Goal: Entertainment & Leisure: Consume media (video, audio)

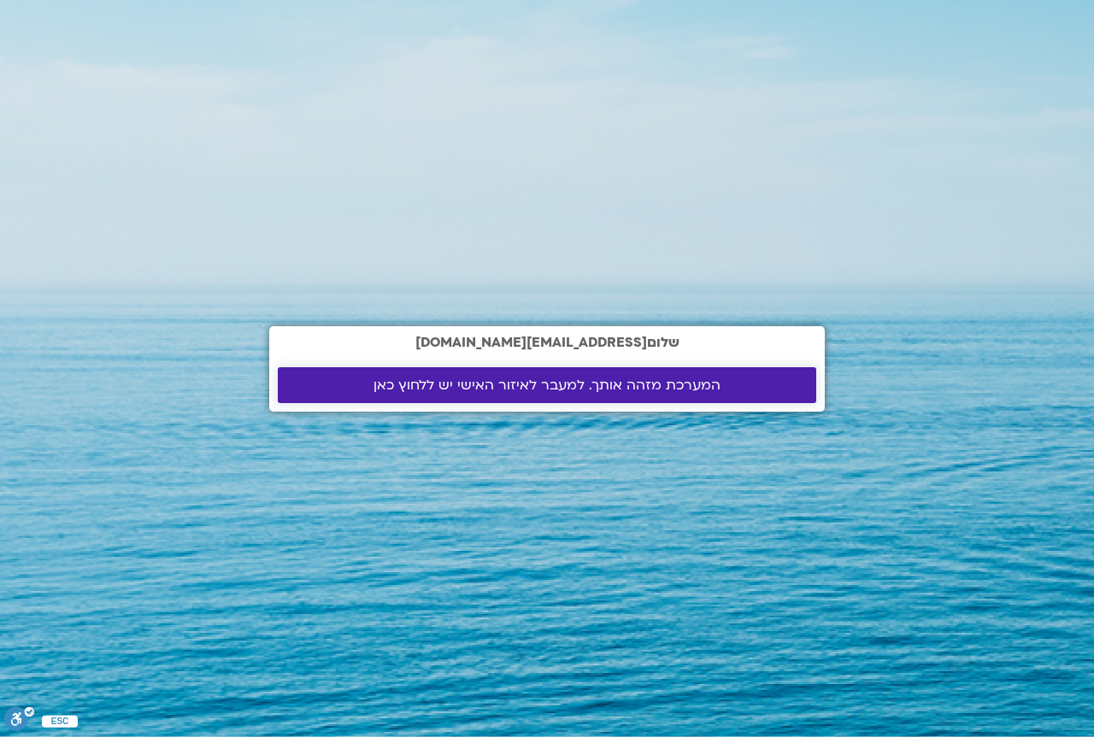
click at [543, 382] on span "המערכת מזהה אותך. למעבר לאיזור האישי יש ללחוץ כאן" at bounding box center [546, 385] width 347 height 15
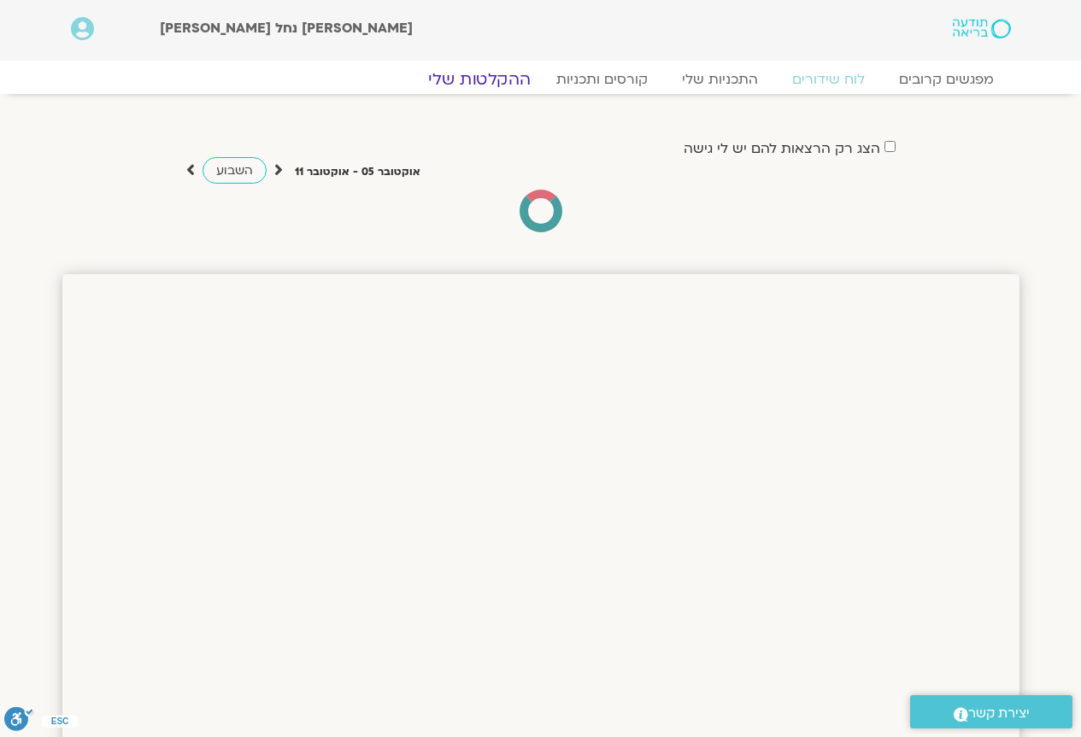
click at [513, 75] on link "ההקלטות שלי" at bounding box center [480, 79] width 144 height 21
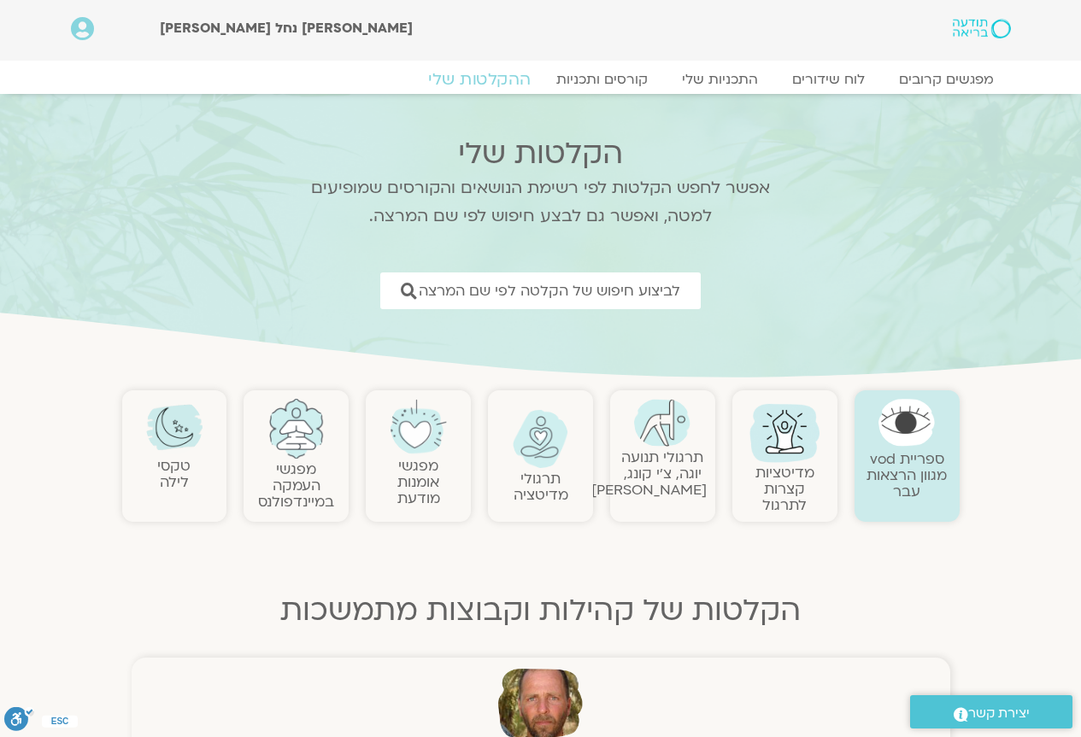
scroll to position [85, 0]
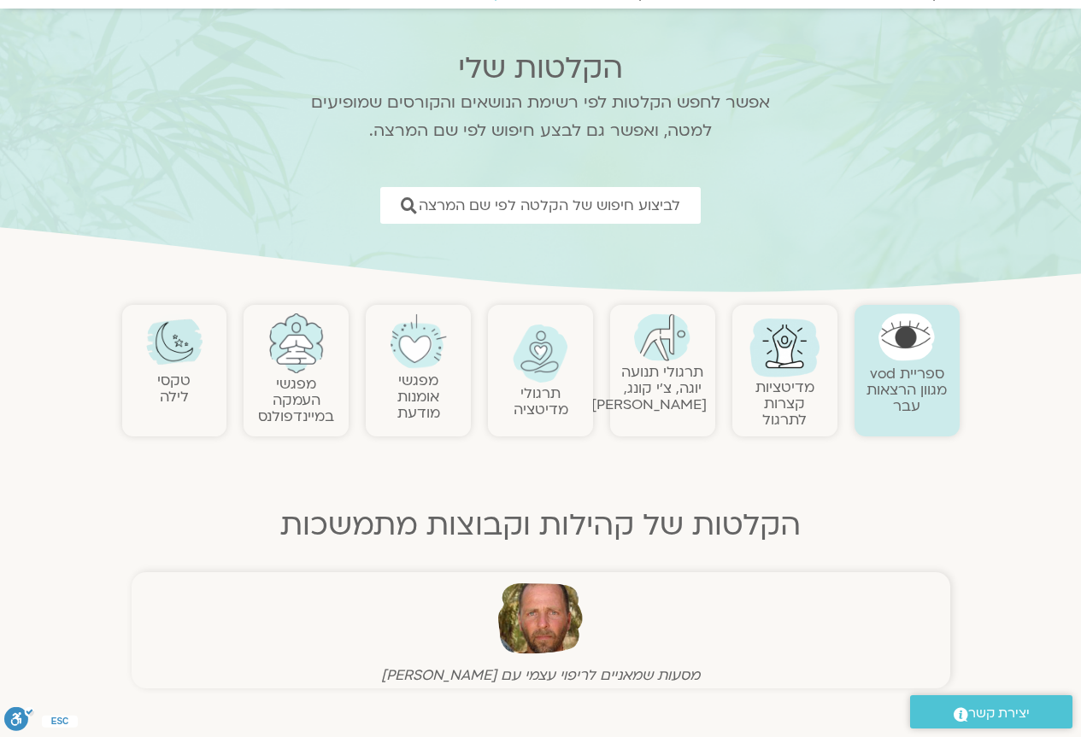
click at [644, 352] on img at bounding box center [662, 338] width 56 height 48
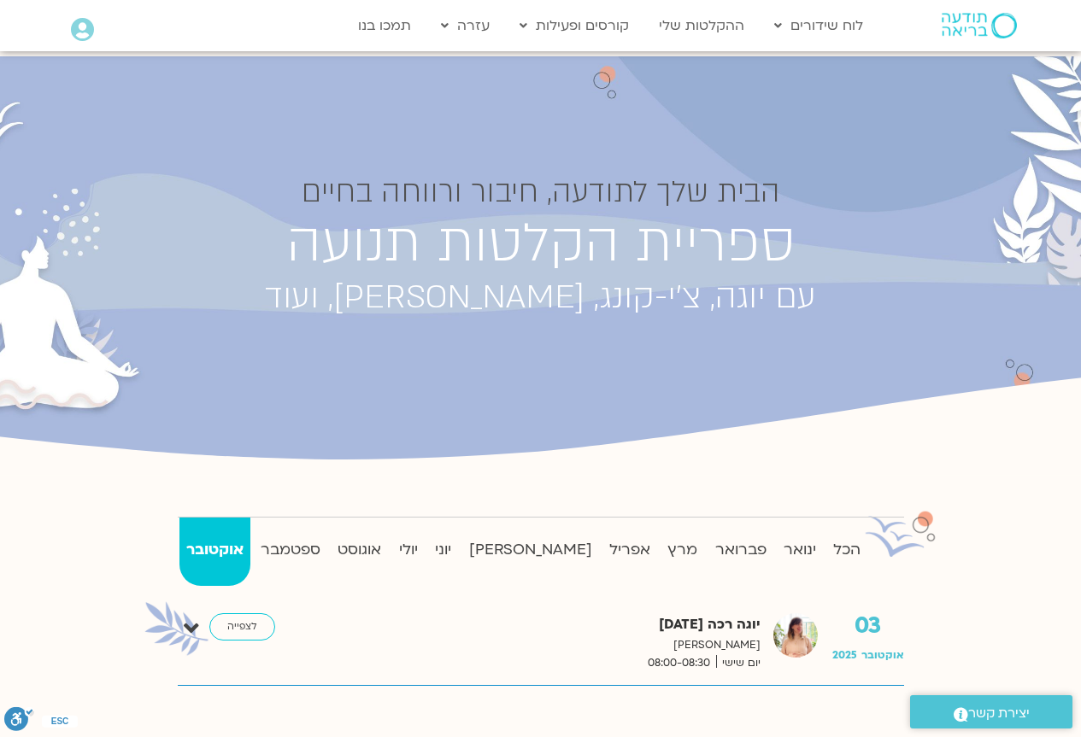
scroll to position [85, 0]
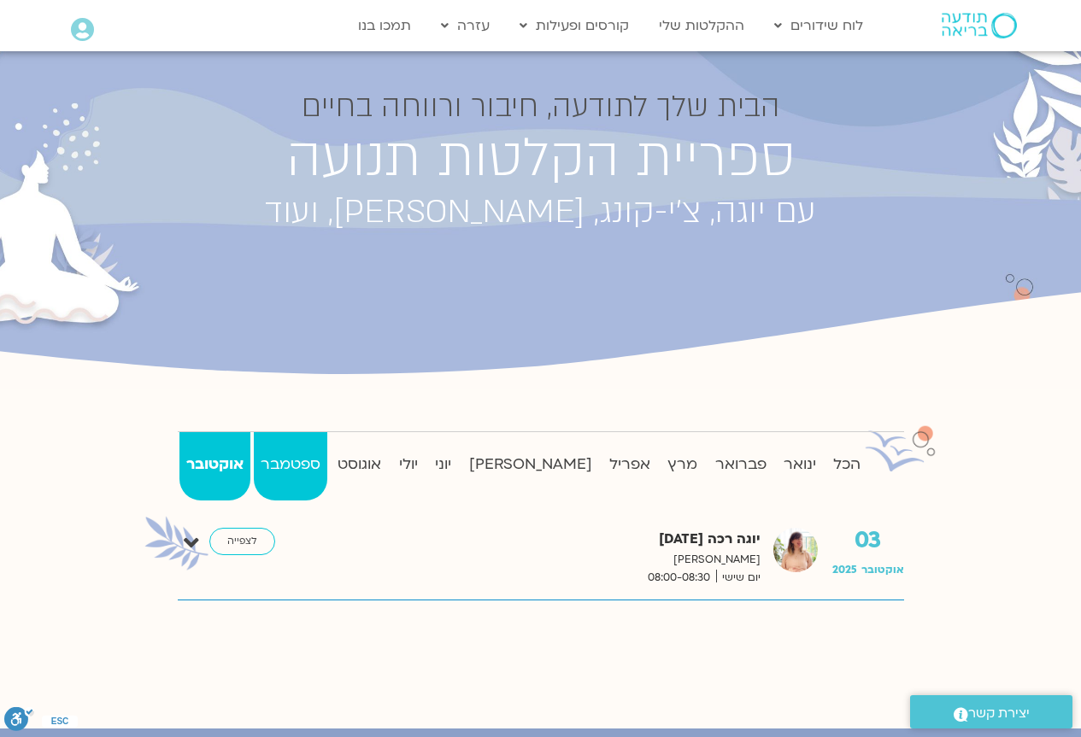
click at [291, 458] on strong "ספטמבר" at bounding box center [290, 465] width 73 height 26
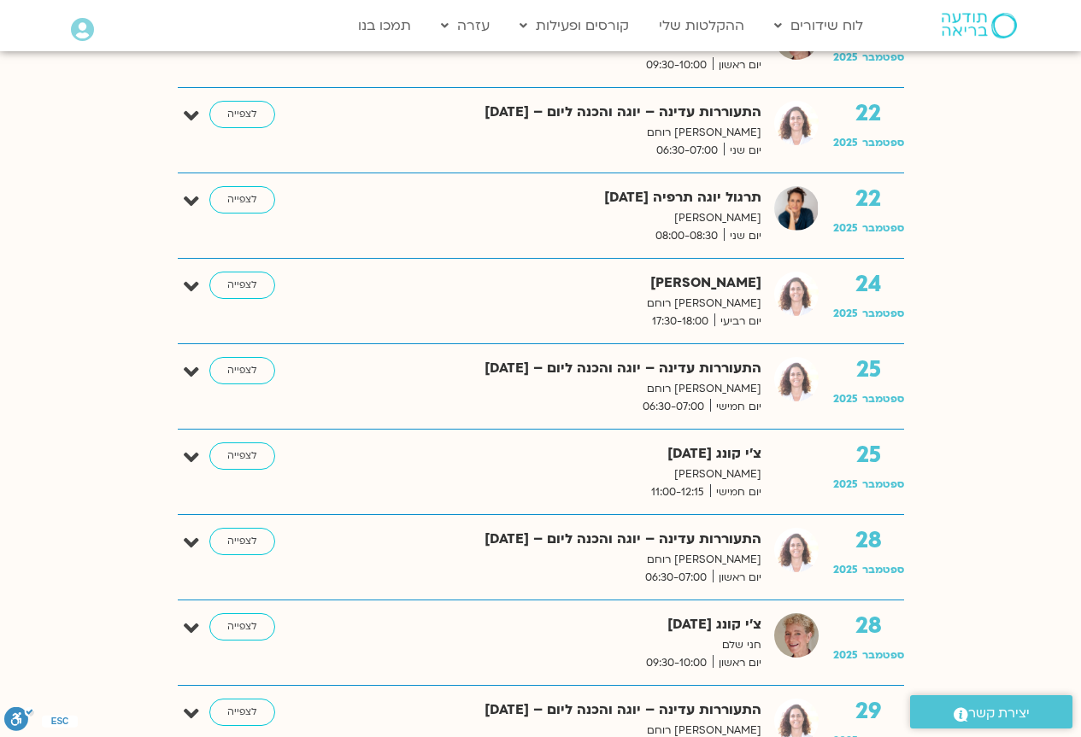
scroll to position [2563, 0]
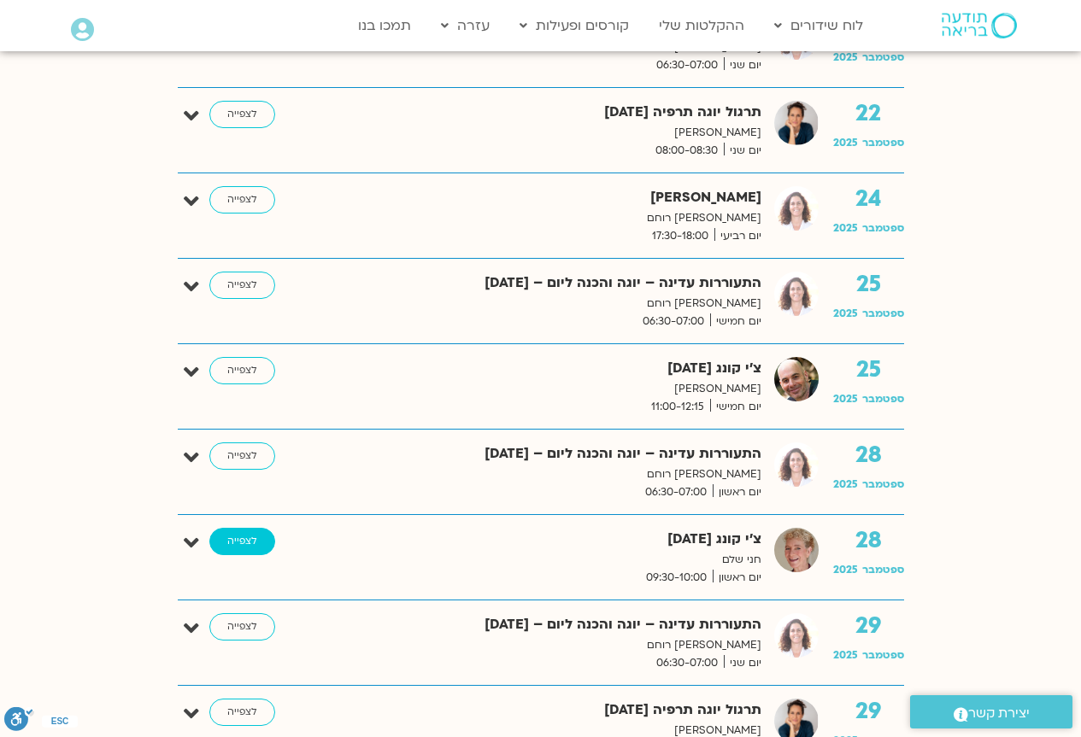
click at [261, 533] on link "לצפייה" at bounding box center [242, 541] width 66 height 27
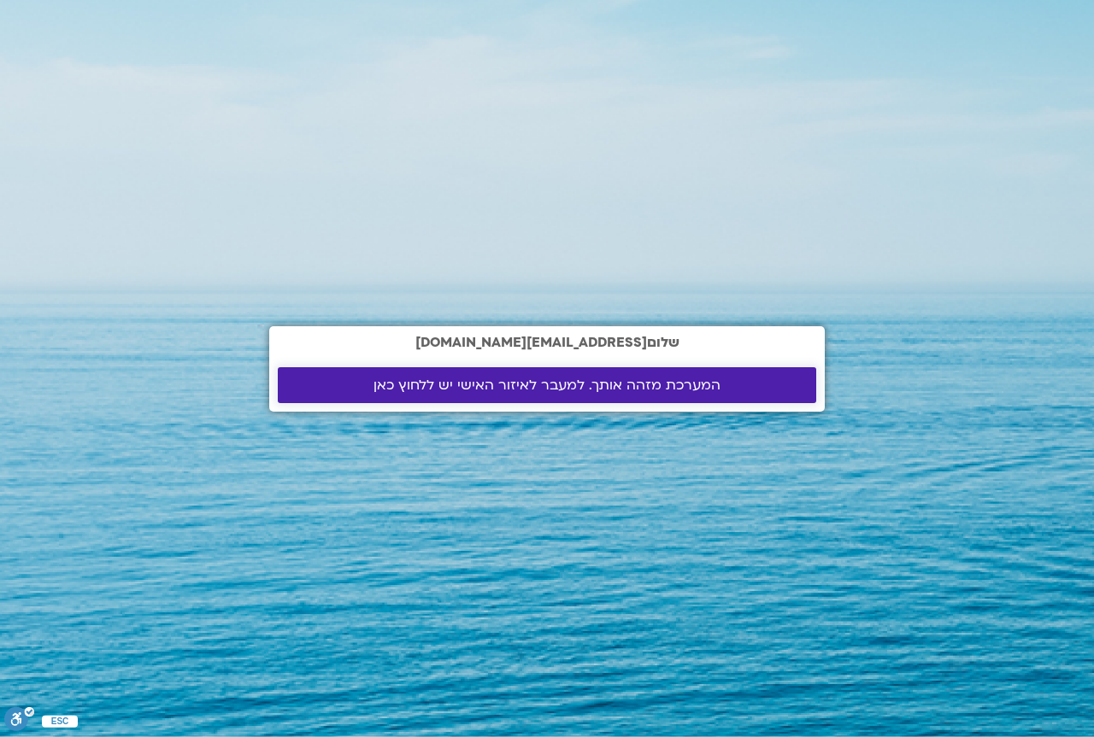
click at [482, 383] on span "המערכת מזהה אותך. למעבר לאיזור האישי יש ללחוץ כאן" at bounding box center [546, 385] width 347 height 15
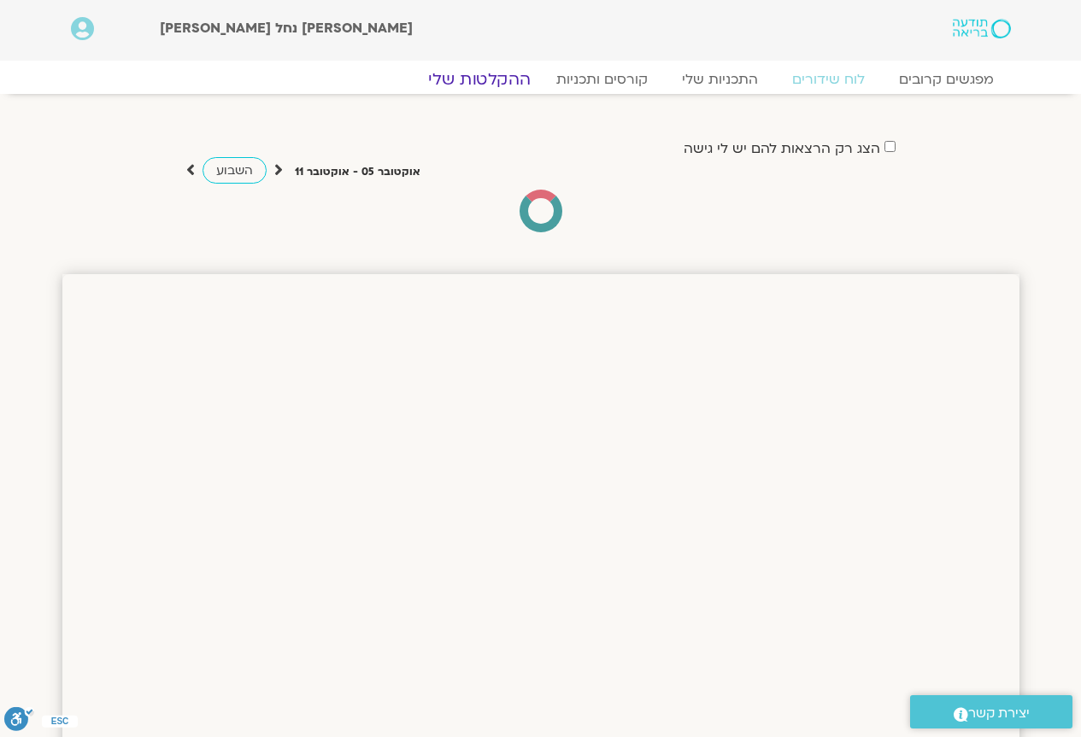
click at [489, 74] on link "ההקלטות שלי" at bounding box center [480, 79] width 144 height 21
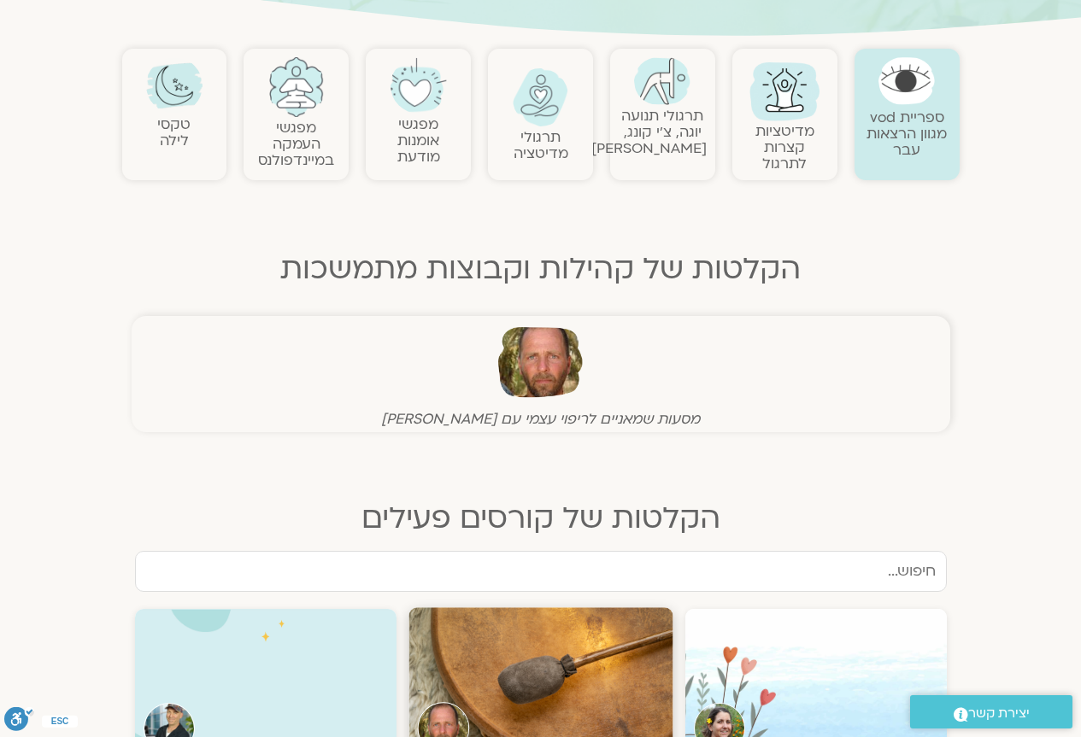
scroll to position [256, 0]
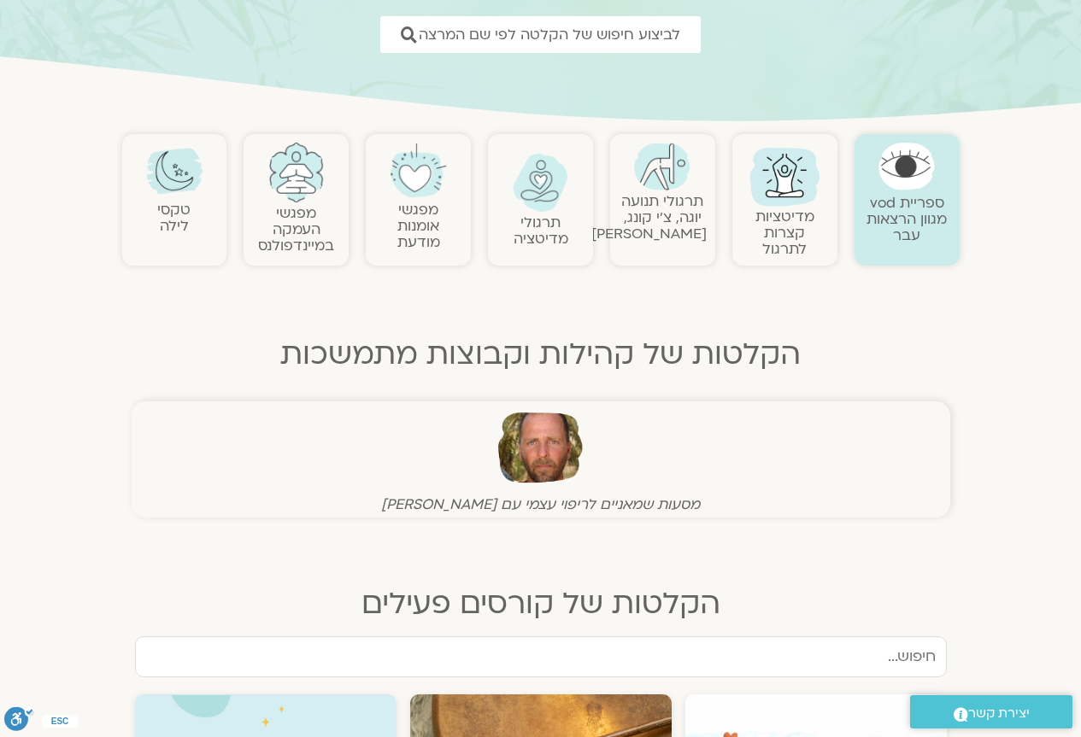
click at [657, 221] on link "תרגולי תנועה יוגה, צ׳י קונג, [PERSON_NAME]" at bounding box center [648, 217] width 115 height 52
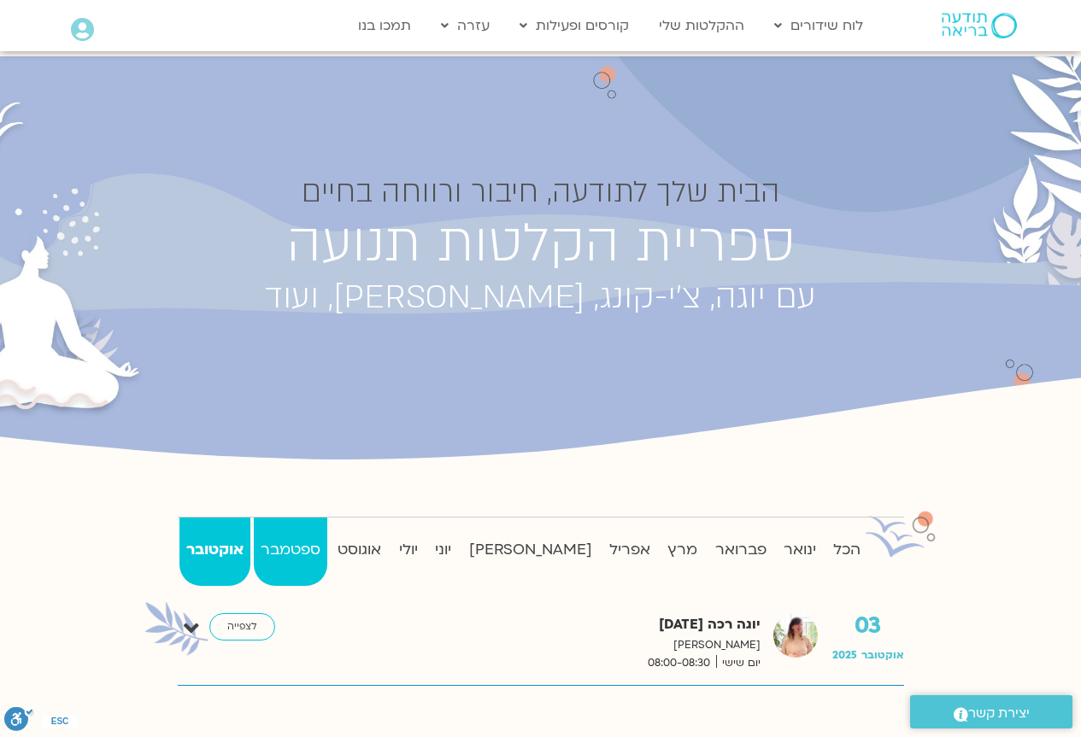
click at [295, 549] on strong "ספטמבר" at bounding box center [290, 550] width 73 height 26
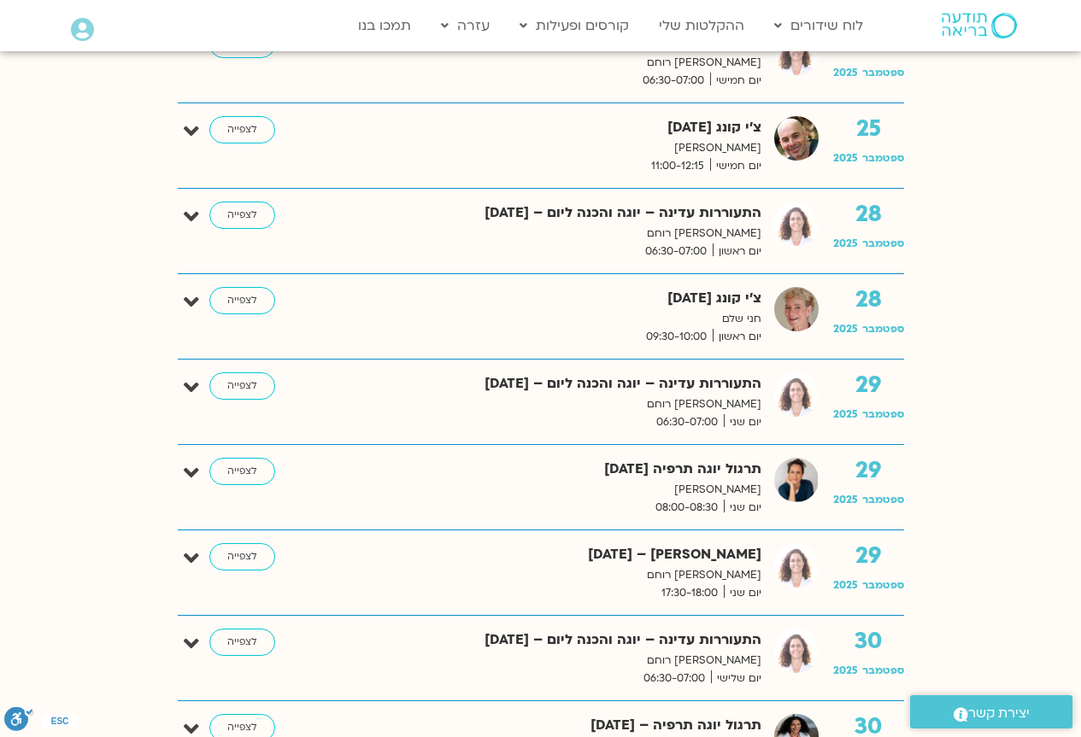
scroll to position [2780, 0]
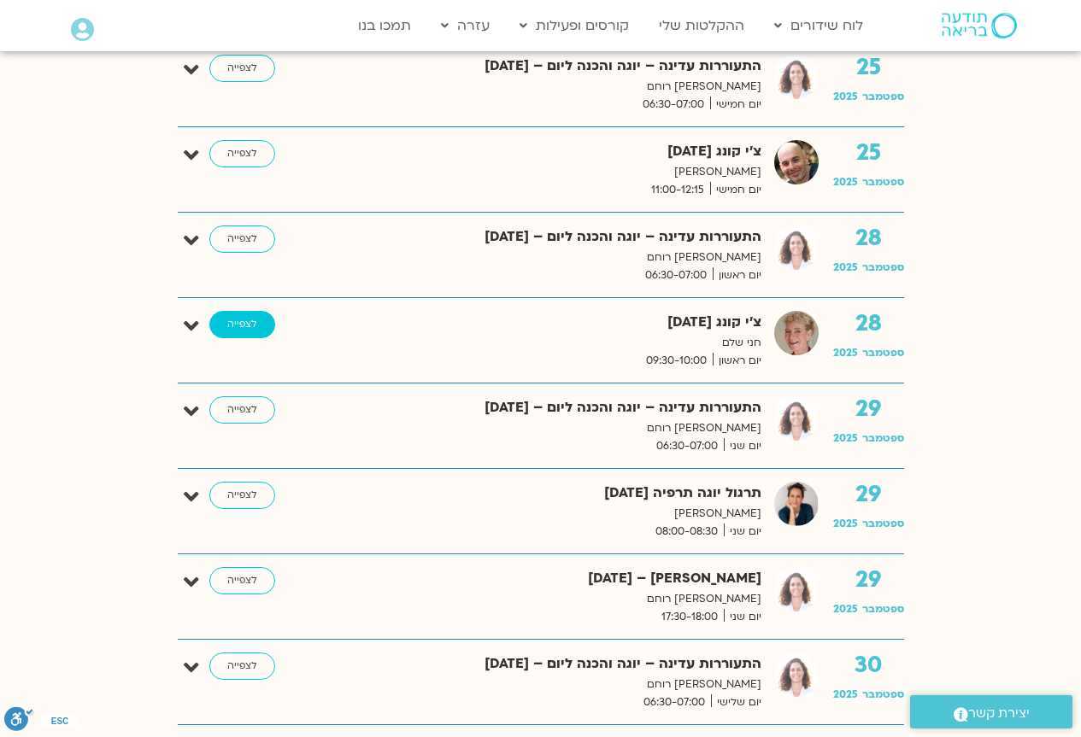
click at [226, 325] on link "לצפייה" at bounding box center [242, 324] width 66 height 27
